Goal: Transaction & Acquisition: Purchase product/service

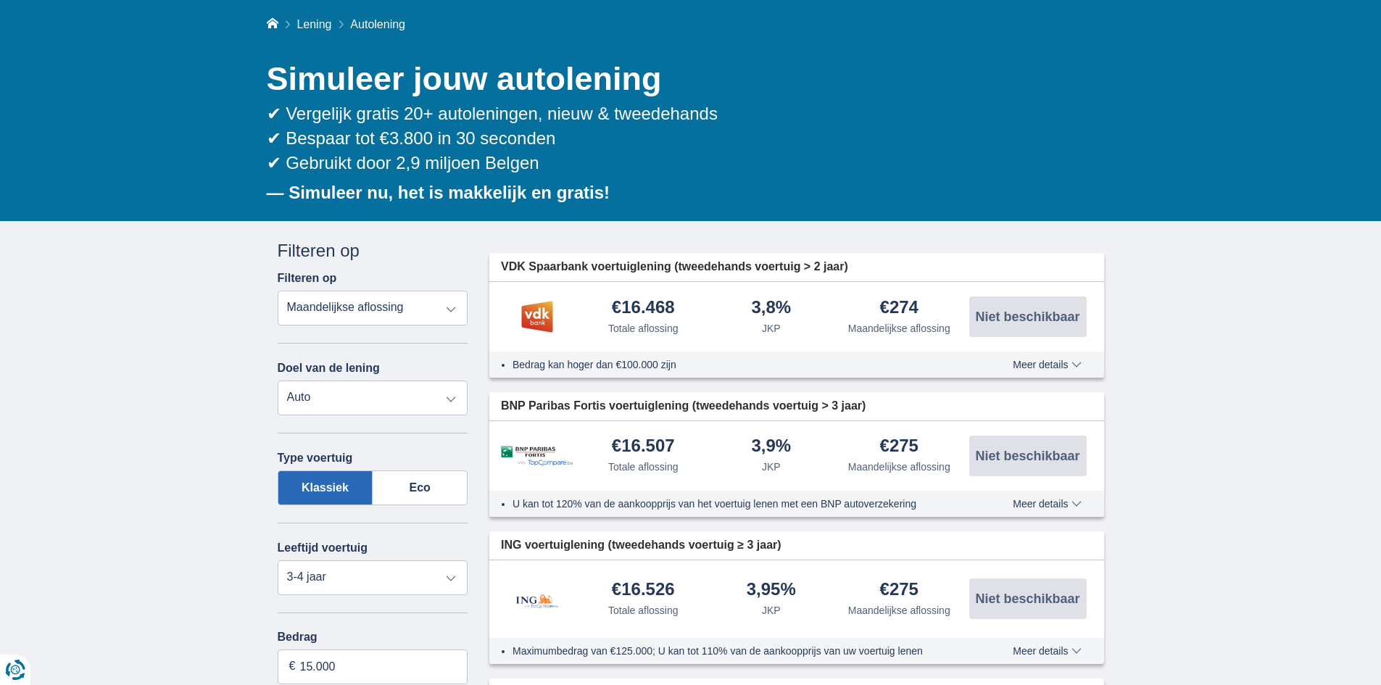
scroll to position [96, 0]
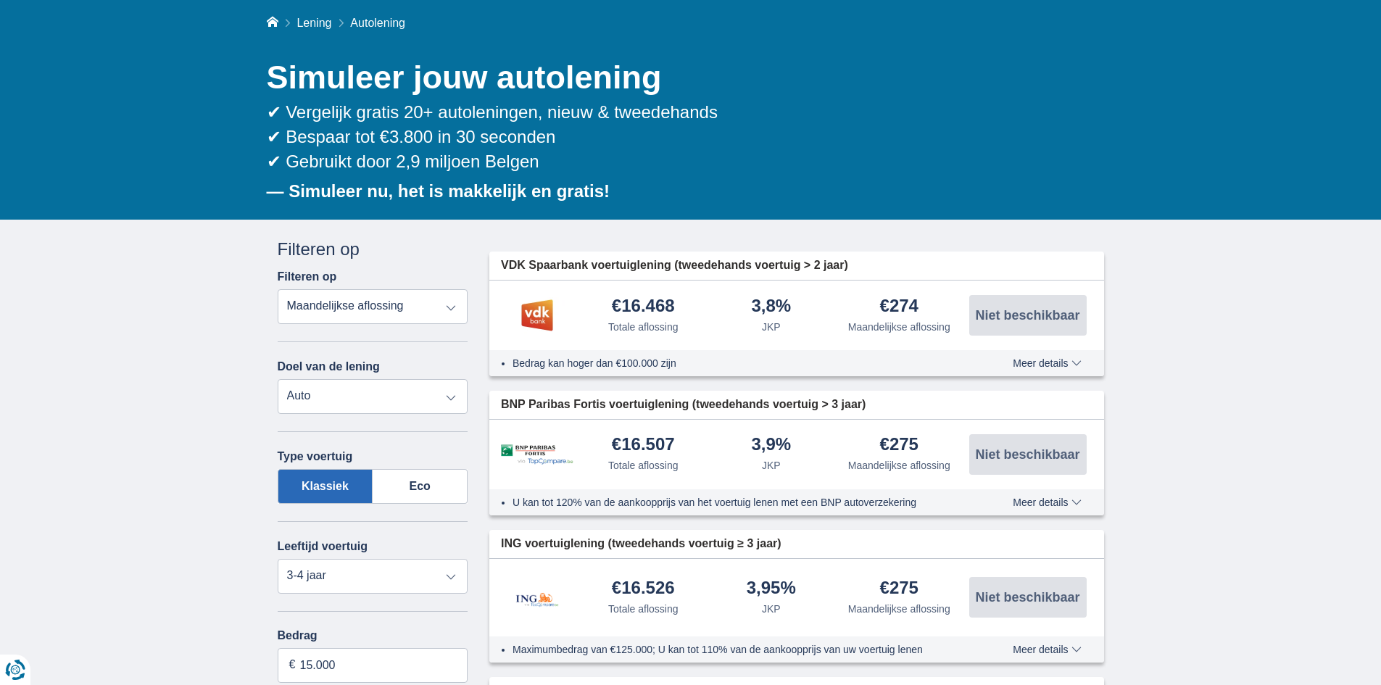
click at [452, 306] on select "Totale aflossing JKP Maandelijkse aflossing" at bounding box center [373, 306] width 191 height 35
click at [278, 289] on select "Totale aflossing JKP Maandelijkse aflossing" at bounding box center [373, 306] width 191 height 35
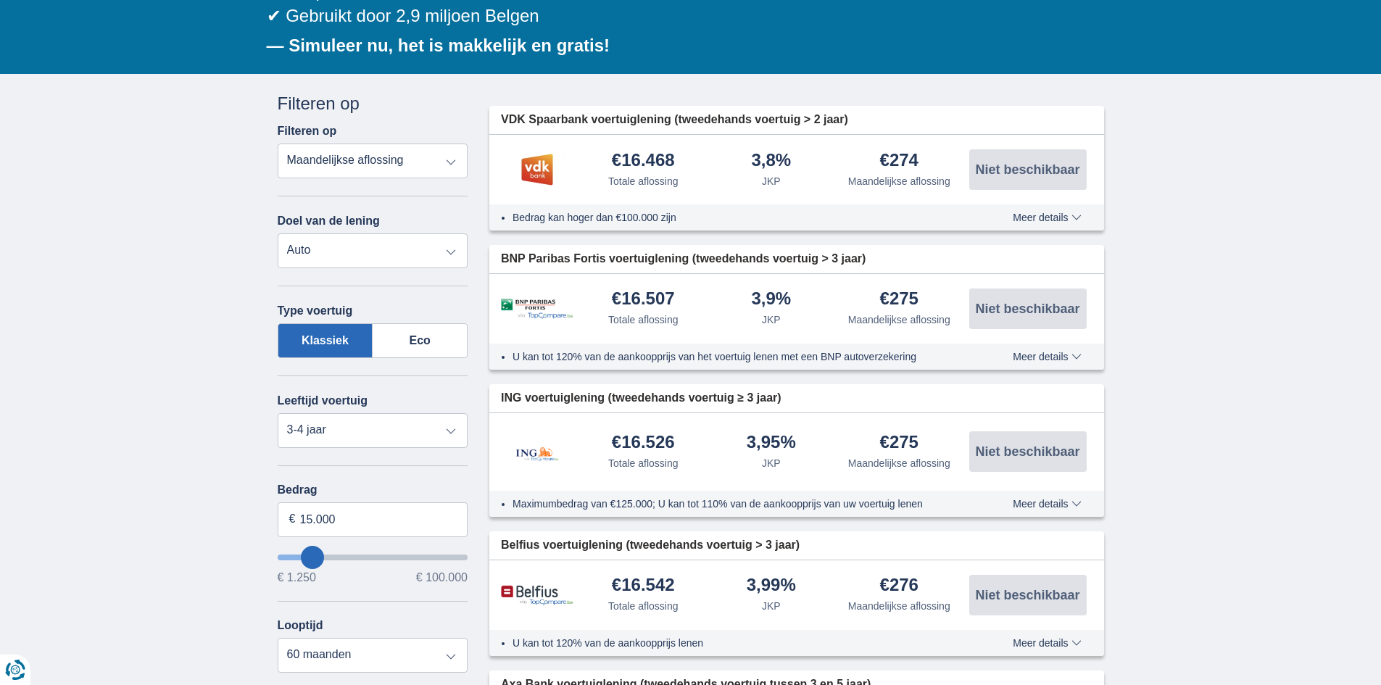
scroll to position [243, 0]
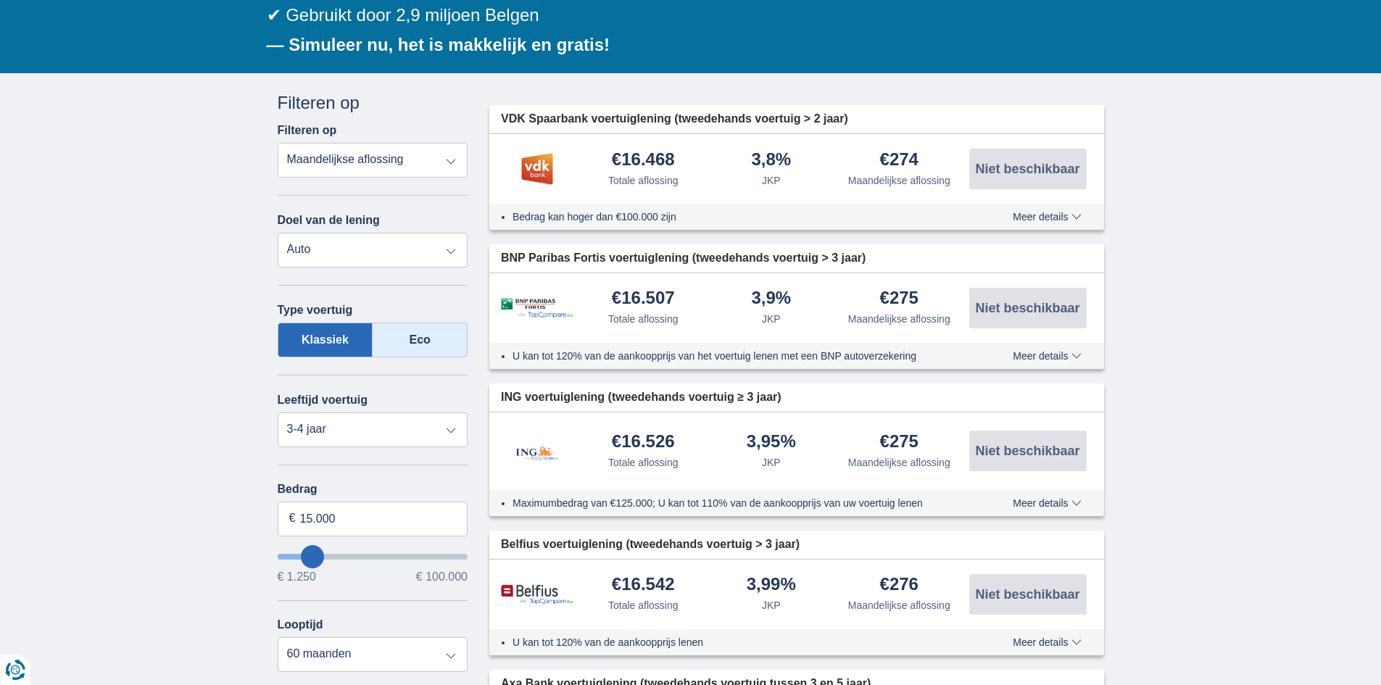
click at [441, 345] on label "Eco" at bounding box center [420, 340] width 95 height 35
click at [0, 0] on input "Eco" at bounding box center [0, 0] width 0 height 0
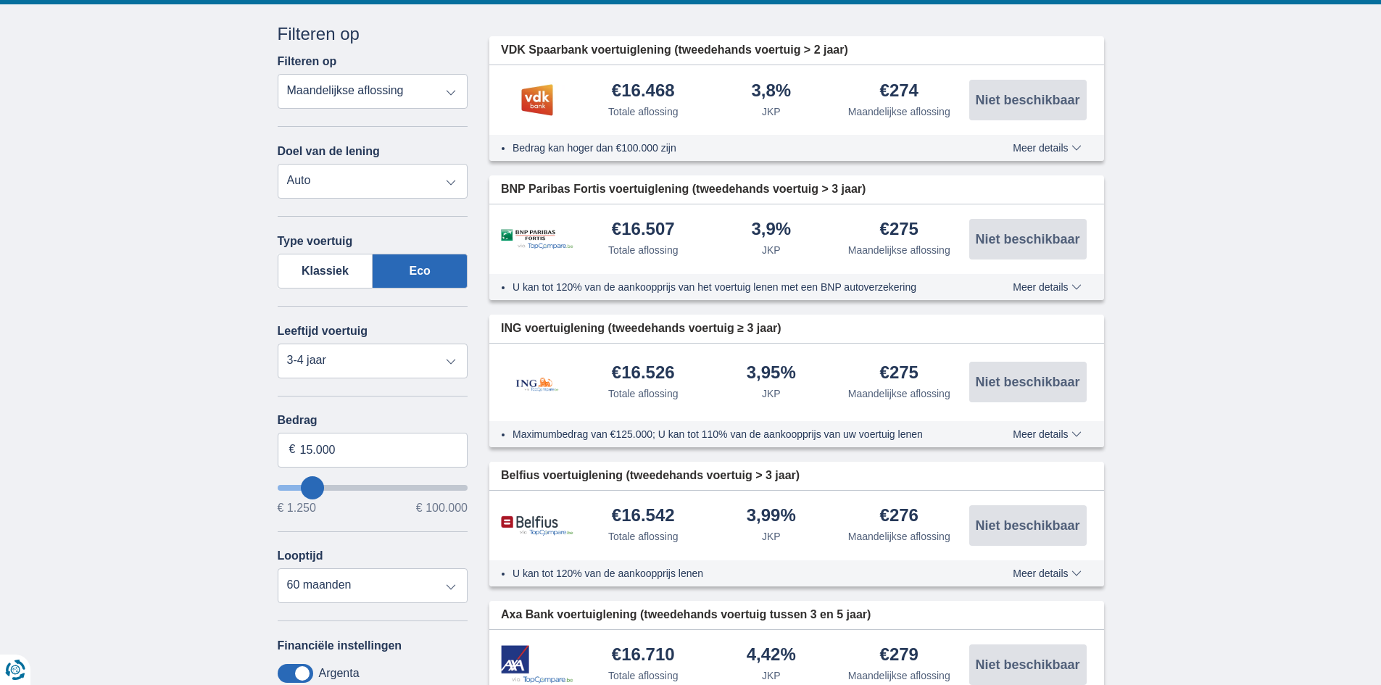
scroll to position [313, 0]
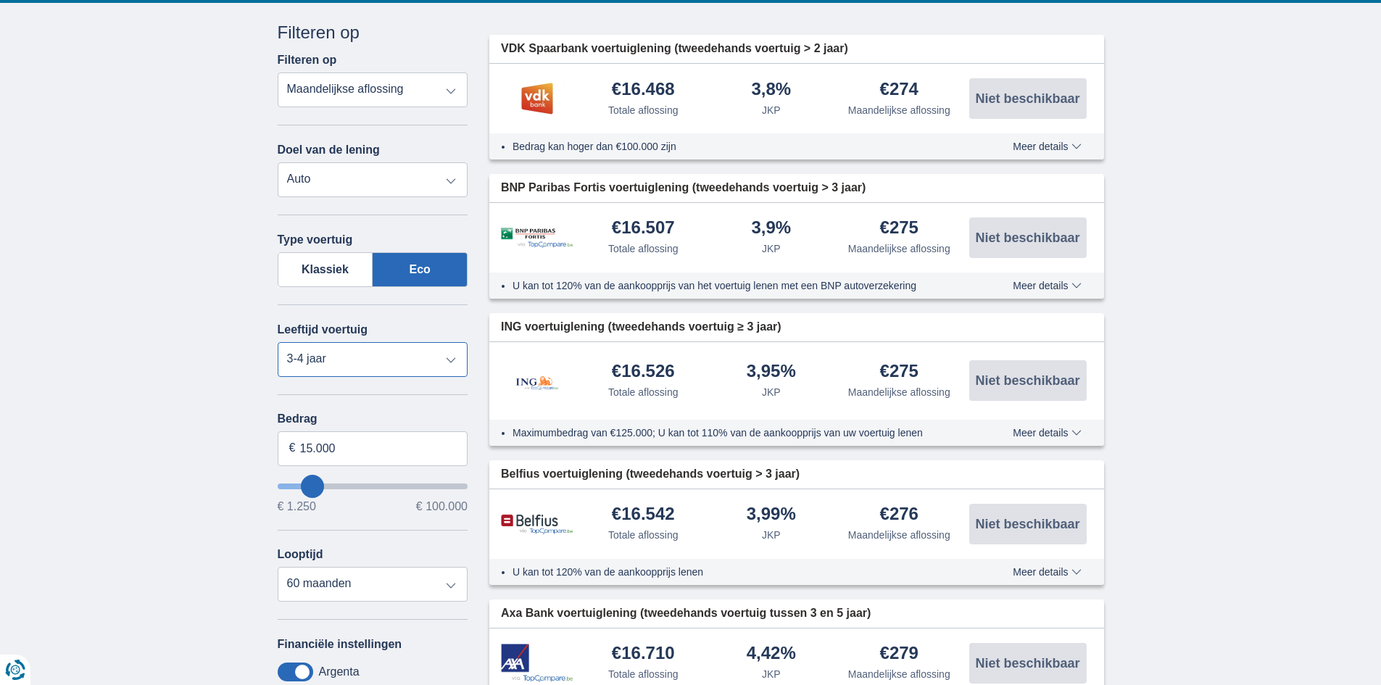
click at [455, 359] on select "Nieuw 0-1 jaar 1-2 jaar 2-3 jaar 3-4 jaar 4-5 jaar 5+ jaar" at bounding box center [373, 359] width 191 height 35
select select "new"
click at [278, 342] on select "Nieuw 0-1 jaar 1-2 jaar 2-3 jaar 3-4 jaar 4-5 jaar 5+ jaar" at bounding box center [373, 359] width 191 height 35
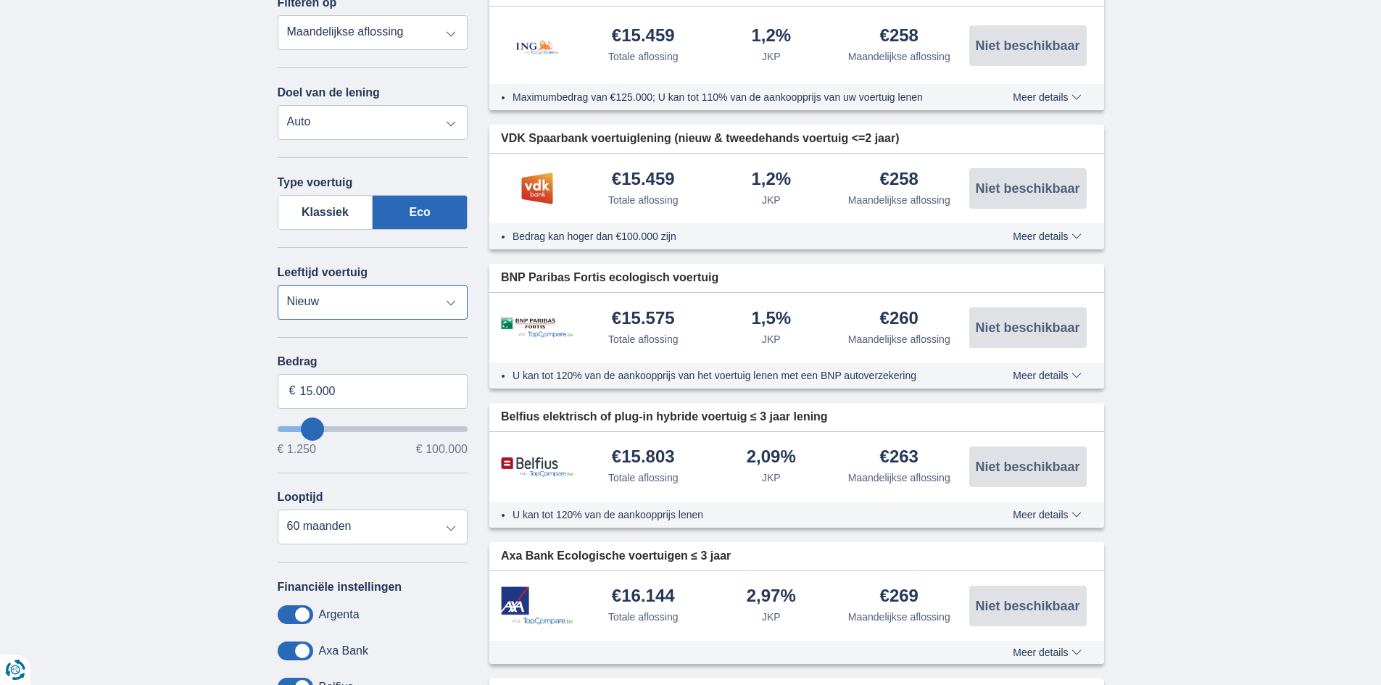
scroll to position [371, 0]
click at [450, 529] on select "12 maanden 18 maanden 24 maanden 30 maanden 36 maanden 42 maanden 48 maanden 60…" at bounding box center [373, 526] width 191 height 35
click at [342, 513] on select "12 maanden 18 maanden 24 maanden 30 maanden 36 maanden 42 maanden 48 maanden 60…" at bounding box center [373, 526] width 191 height 35
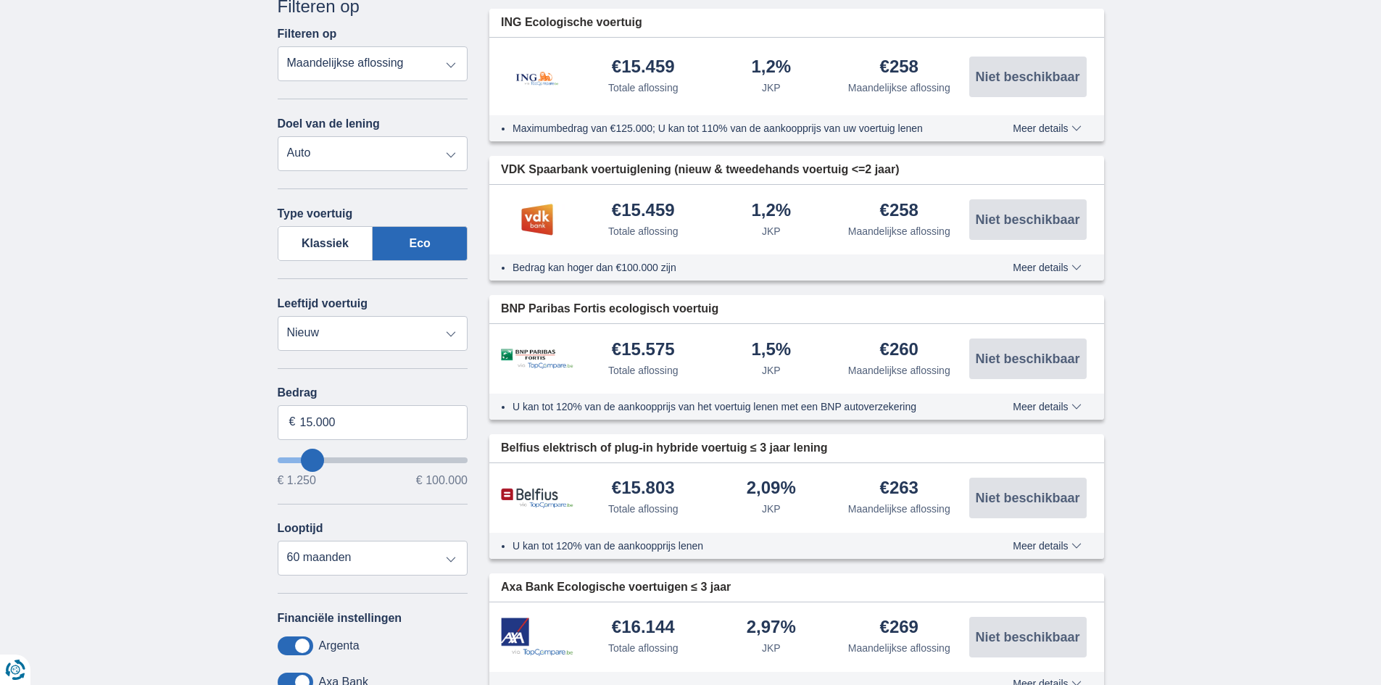
scroll to position [341, 0]
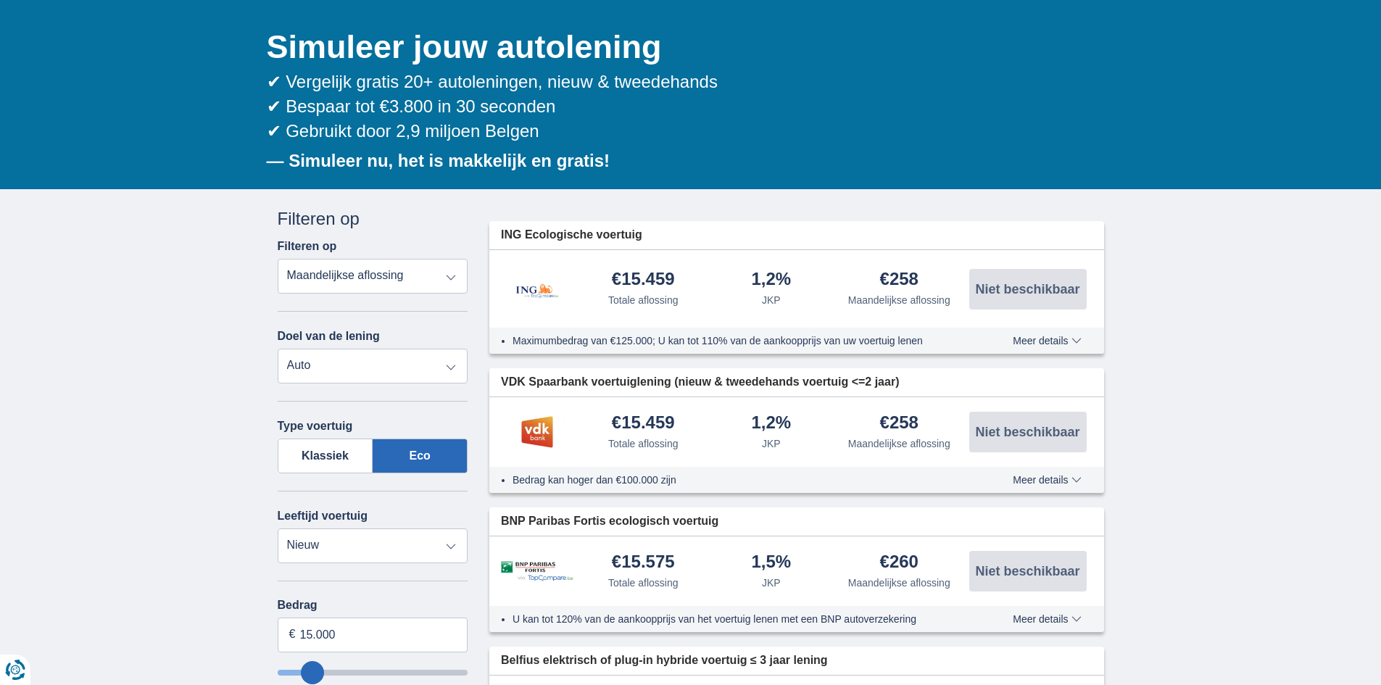
scroll to position [128, 0]
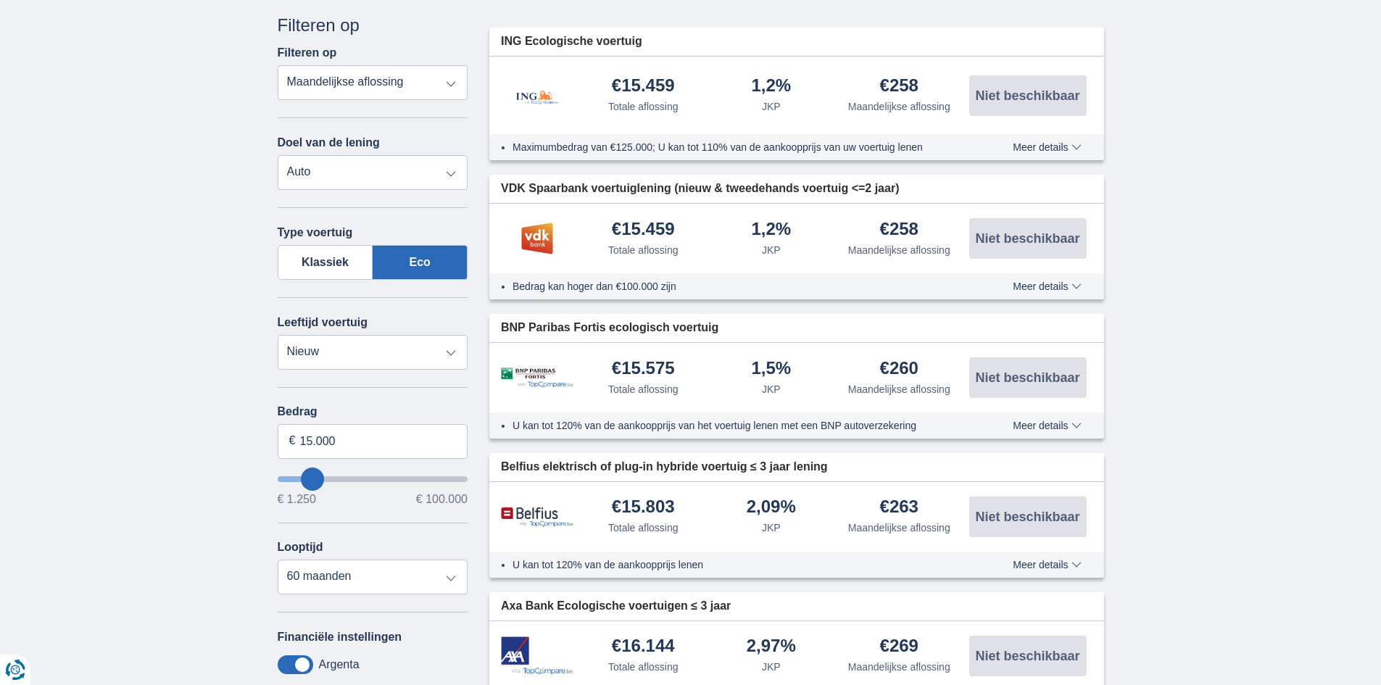
scroll to position [321, 0]
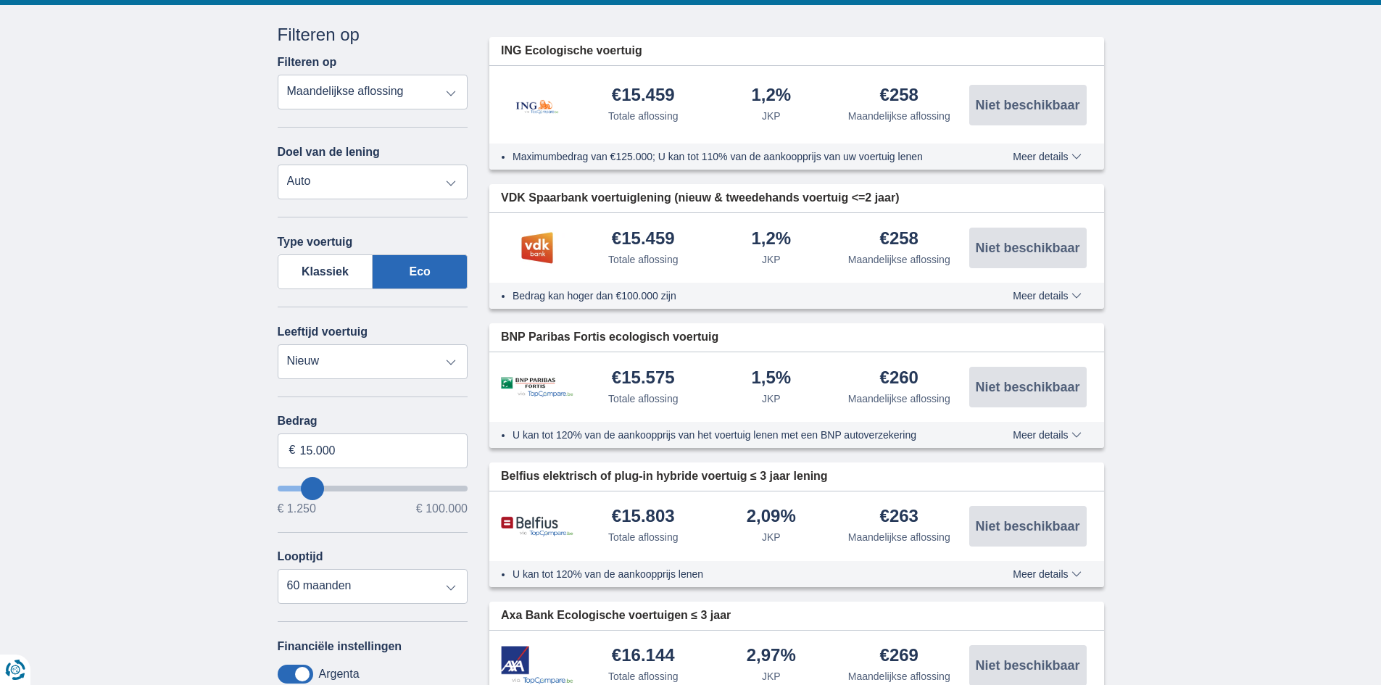
scroll to position [310, 0]
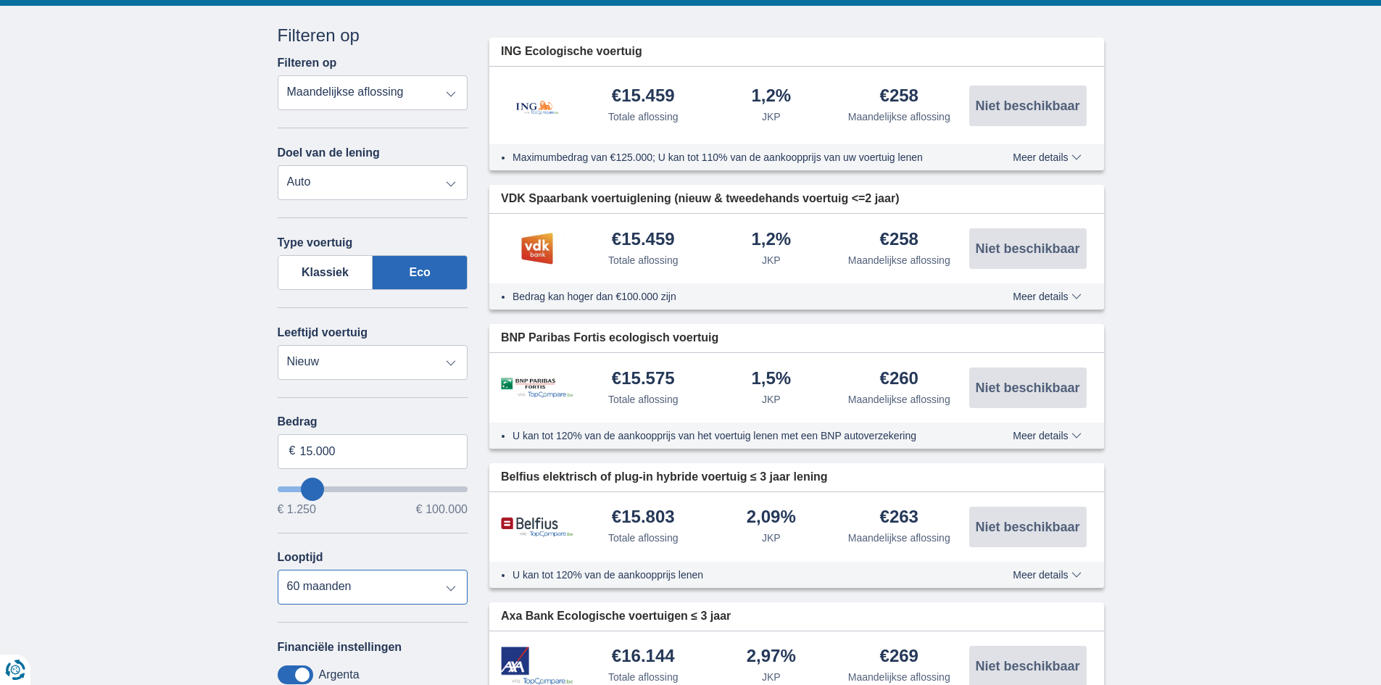
click at [451, 588] on select "12 maanden 18 maanden 24 maanden 30 maanden 36 maanden 42 maanden 48 maanden 60…" at bounding box center [373, 587] width 191 height 35
click at [278, 570] on select "12 maanden 18 maanden 24 maanden 30 maanden 36 maanden 42 maanden 48 maanden 60…" at bounding box center [373, 587] width 191 height 35
click at [452, 588] on select "12 maanden 18 maanden 24 maanden 30 maanden 36 maanden 42 maanden 48 maanden 60…" at bounding box center [373, 587] width 191 height 35
click at [278, 570] on select "12 maanden 18 maanden 24 maanden 30 maanden 36 maanden 42 maanden 48 maanden 60…" at bounding box center [373, 587] width 191 height 35
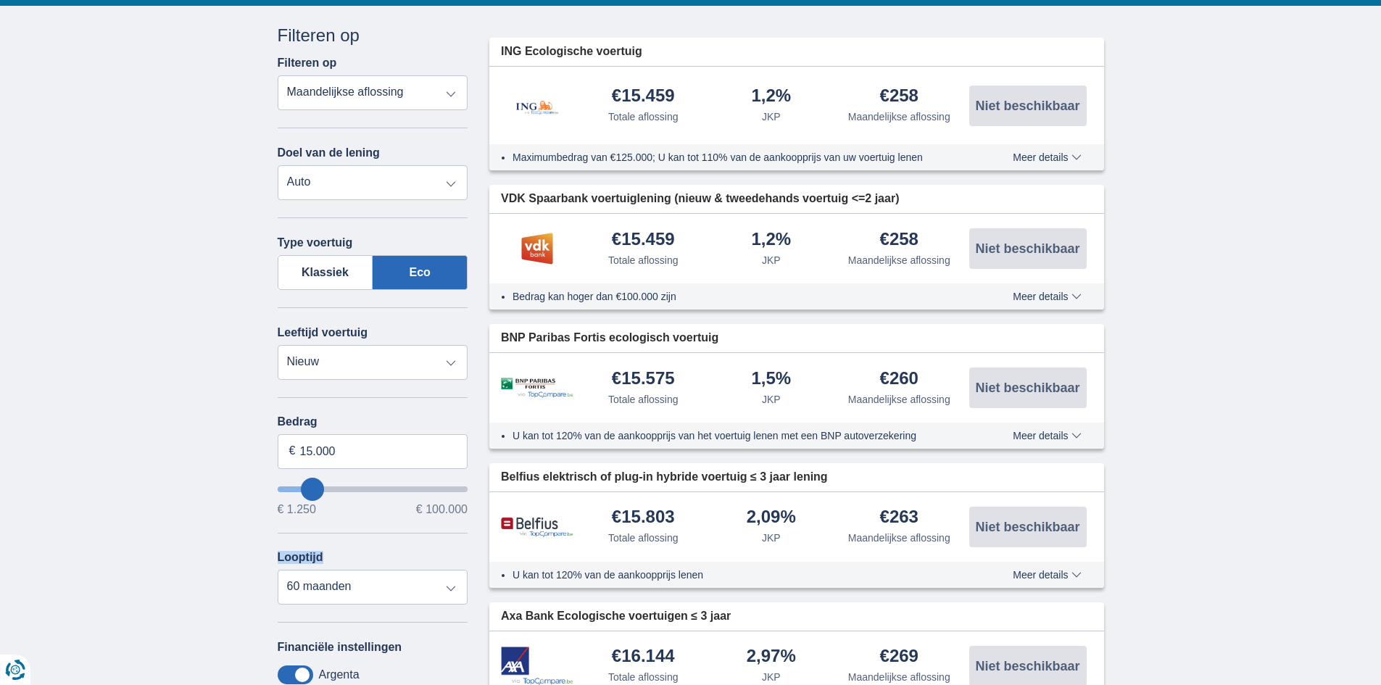
drag, startPoint x: 175, startPoint y: 516, endPoint x: 450, endPoint y: 602, distance: 288.6
click at [451, 591] on select "12 maanden 18 maanden 24 maanden 30 maanden 36 maanden 42 maanden 48 maanden 60…" at bounding box center [373, 587] width 191 height 35
click at [278, 570] on select "12 maanden 18 maanden 24 maanden 30 maanden 36 maanden 42 maanden 48 maanden 60…" at bounding box center [373, 587] width 191 height 35
click at [1075, 160] on span "Meer details" at bounding box center [1046, 157] width 68 height 10
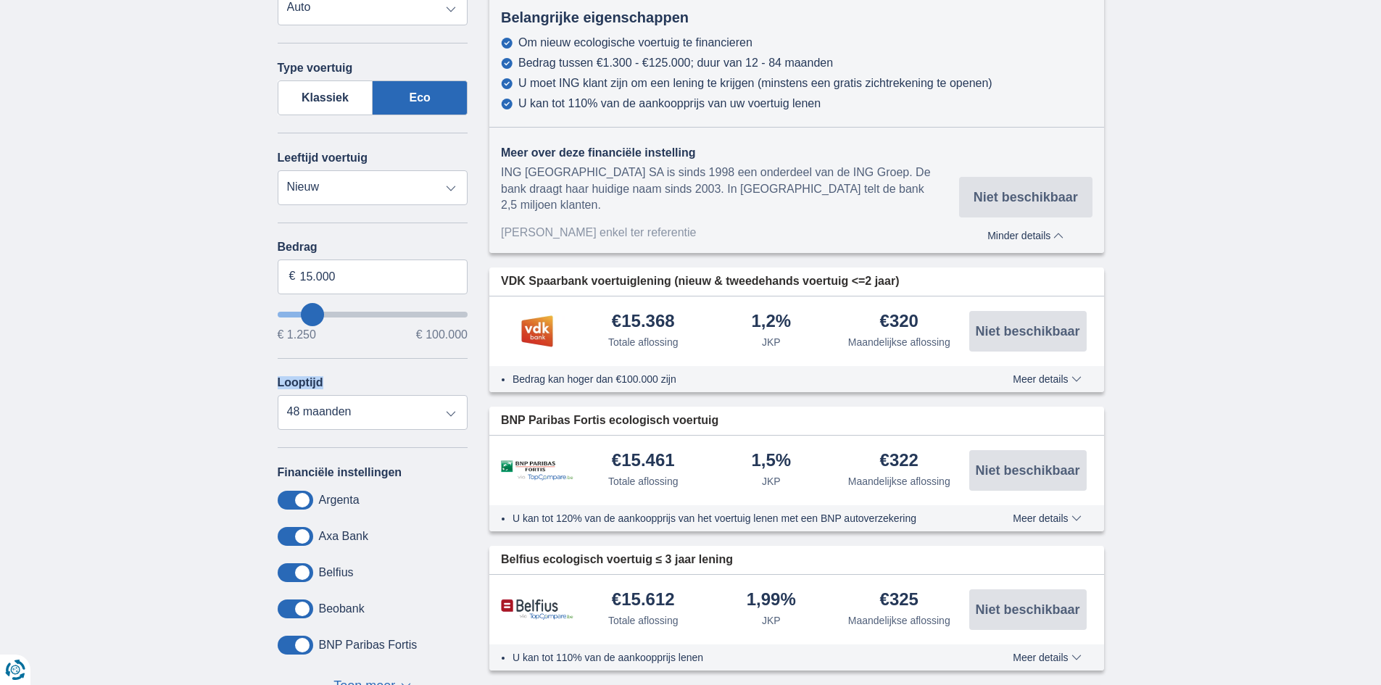
scroll to position [486, 0]
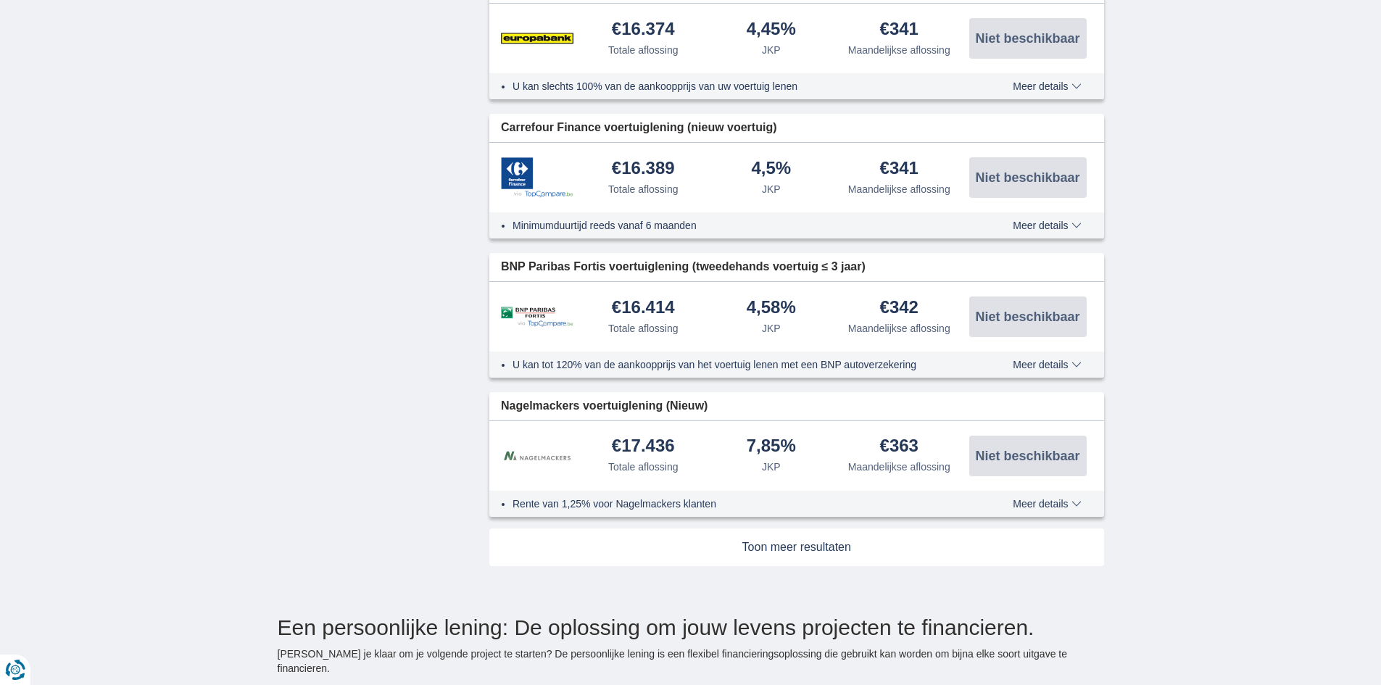
scroll to position [2450, 0]
click at [850, 528] on link at bounding box center [796, 547] width 615 height 38
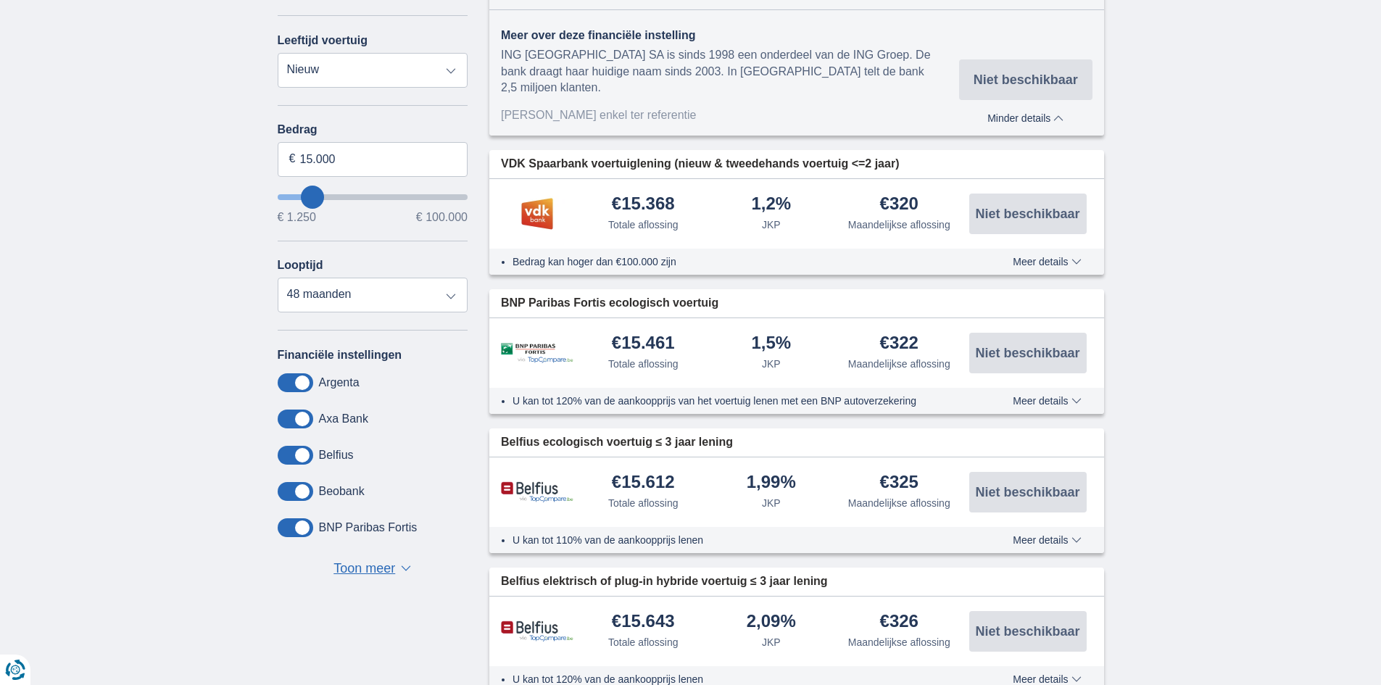
scroll to position [614, 0]
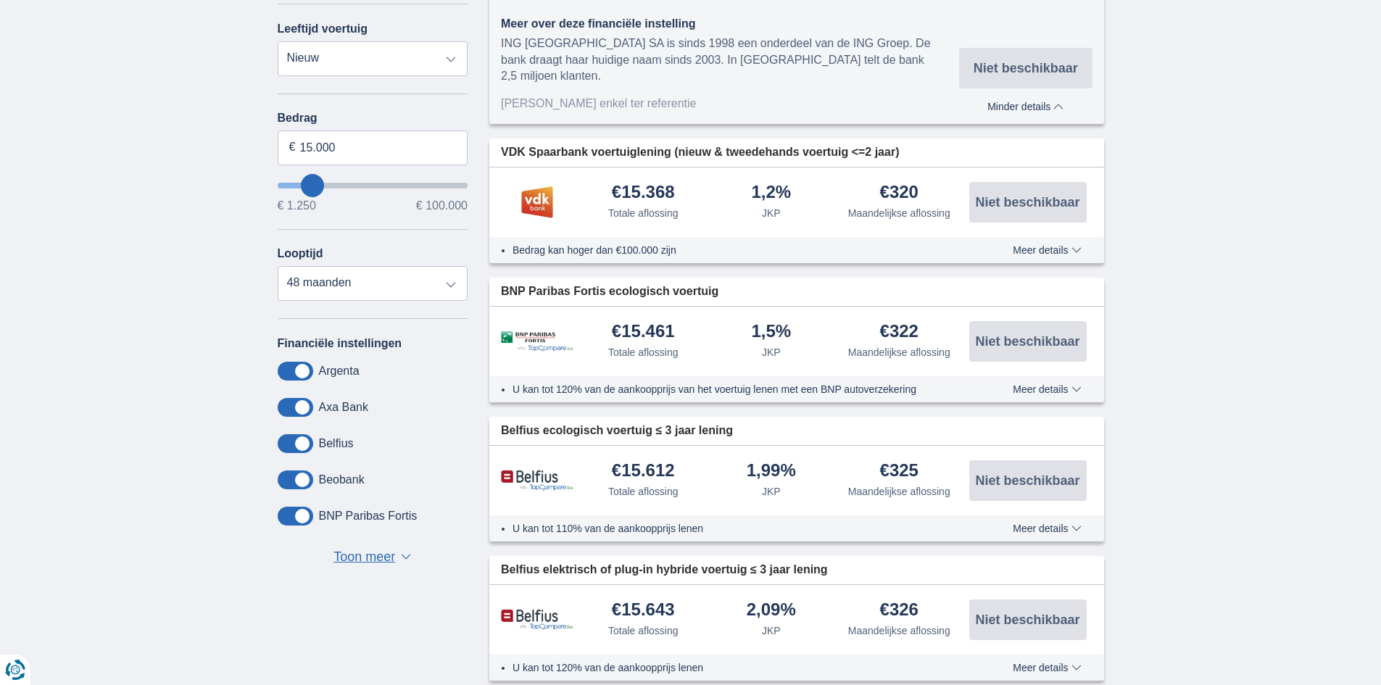
click at [359, 558] on span "Toon meer" at bounding box center [364, 557] width 62 height 19
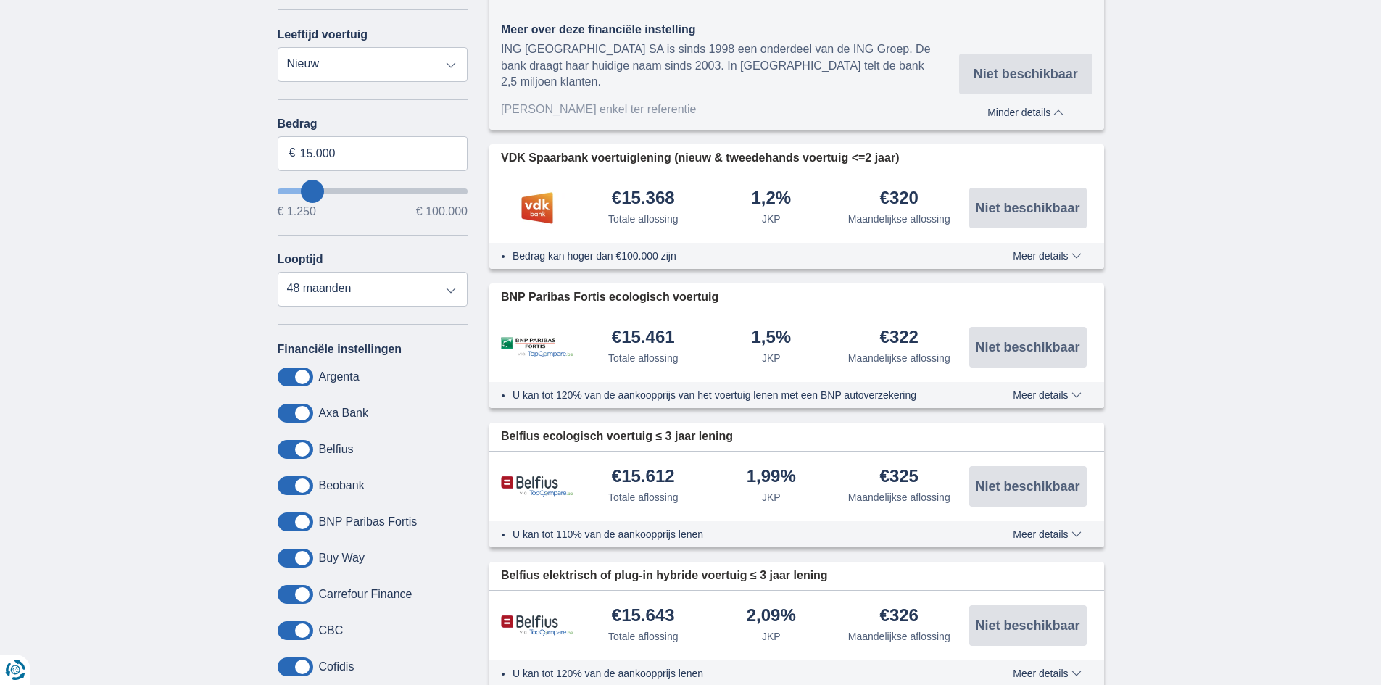
scroll to position [597, 0]
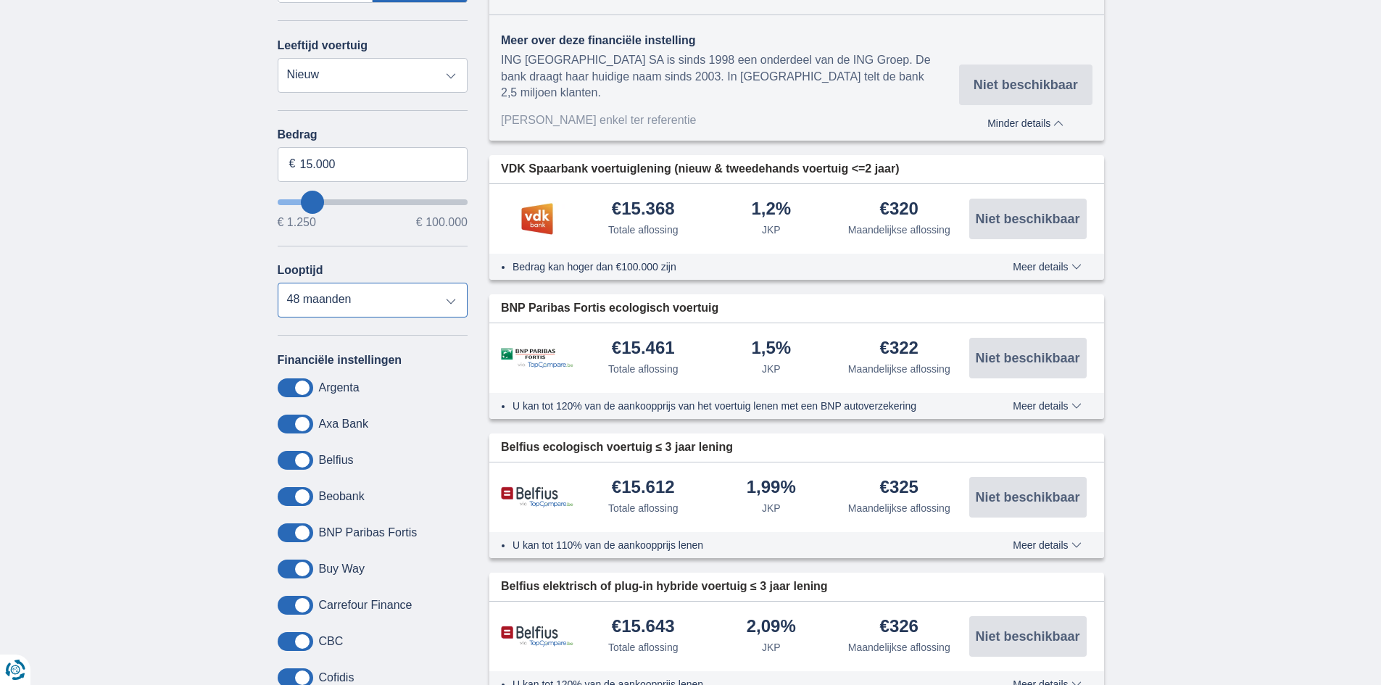
click at [454, 303] on select "12 maanden 18 maanden 24 maanden 30 maanden 36 maanden 42 maanden 48 maanden 60…" at bounding box center [373, 300] width 191 height 35
select select "60"
click at [278, 283] on select "12 maanden 18 maanden 24 maanden 30 maanden 36 maanden 42 maanden 48 maanden 60…" at bounding box center [373, 300] width 191 height 35
